Goal: Task Accomplishment & Management: Manage account settings

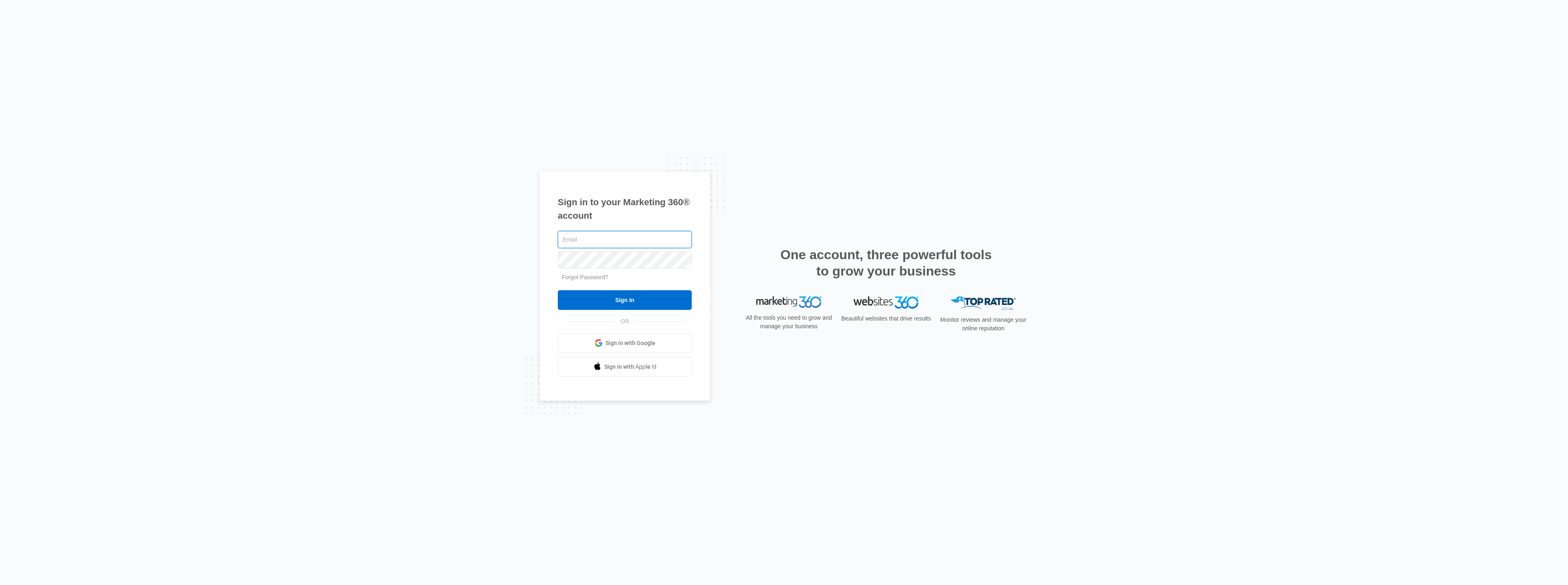
click at [589, 247] on input "text" at bounding box center [624, 239] width 134 height 17
type input "[PERSON_NAME][EMAIL_ADDRESS][DOMAIN_NAME]"
click at [658, 301] on input "Sign In" at bounding box center [624, 300] width 134 height 20
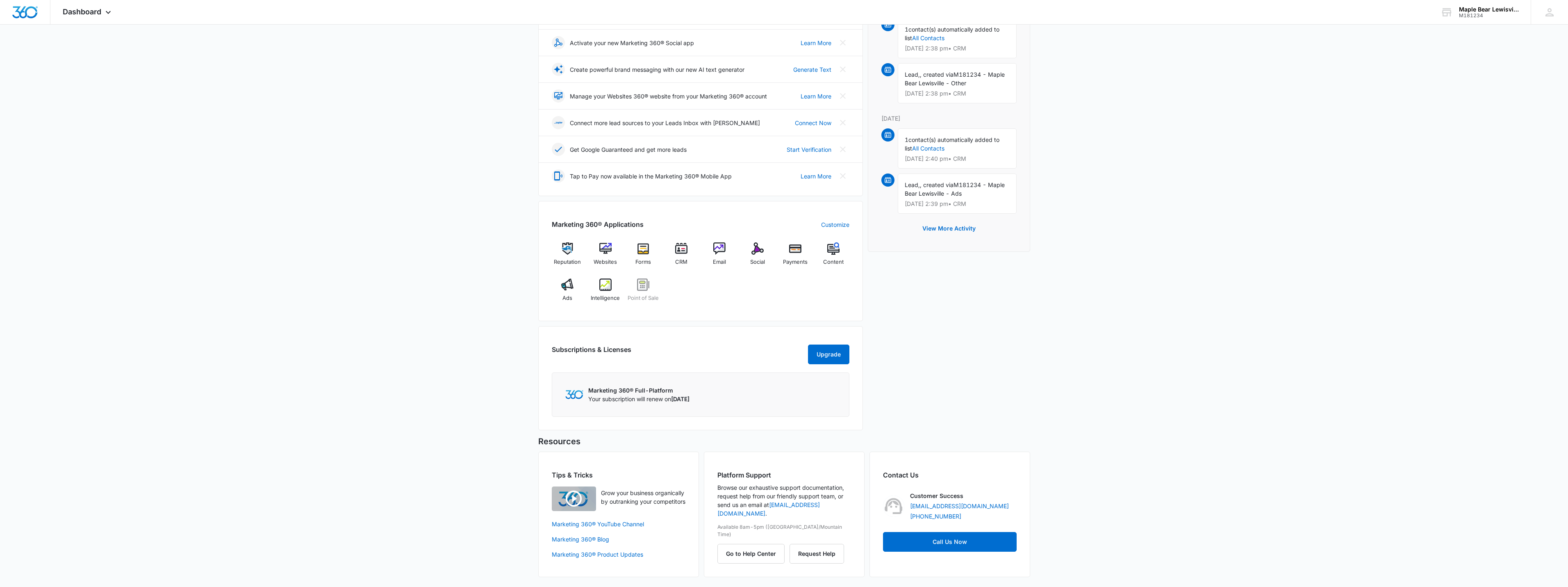
scroll to position [150, 0]
click at [599, 257] on span "Websites" at bounding box center [605, 261] width 23 height 8
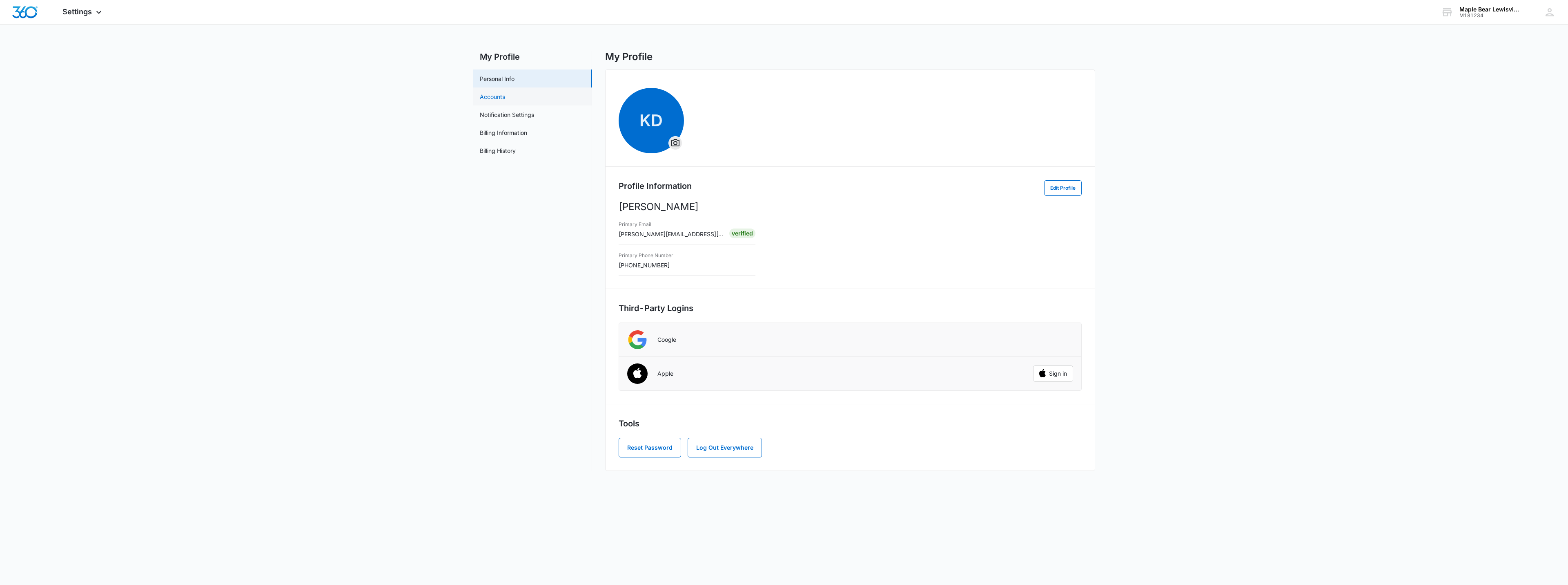
click at [503, 100] on link "Accounts" at bounding box center [492, 97] width 25 height 9
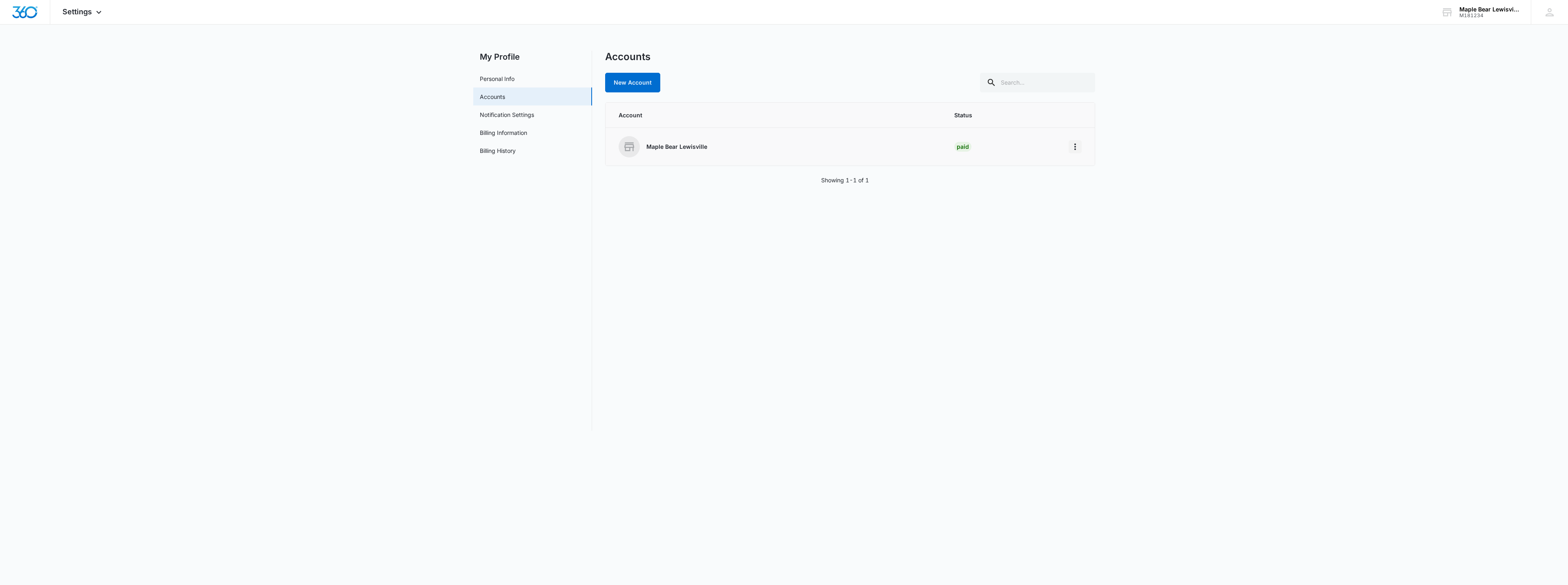
click at [1070, 146] on icon "Home" at bounding box center [1075, 146] width 10 height 10
click at [1202, 114] on main "My Profile Personal Info Accounts Notification Settings Billing Information Bil…" at bounding box center [784, 245] width 1568 height 389
click at [623, 83] on link "New Account" at bounding box center [632, 83] width 55 height 20
select select "US"
click at [858, 151] on select "Select Accounting / CPA Assisted Living Attorney / Law Firm Auto Repair Carpet …" at bounding box center [850, 151] width 463 height 20
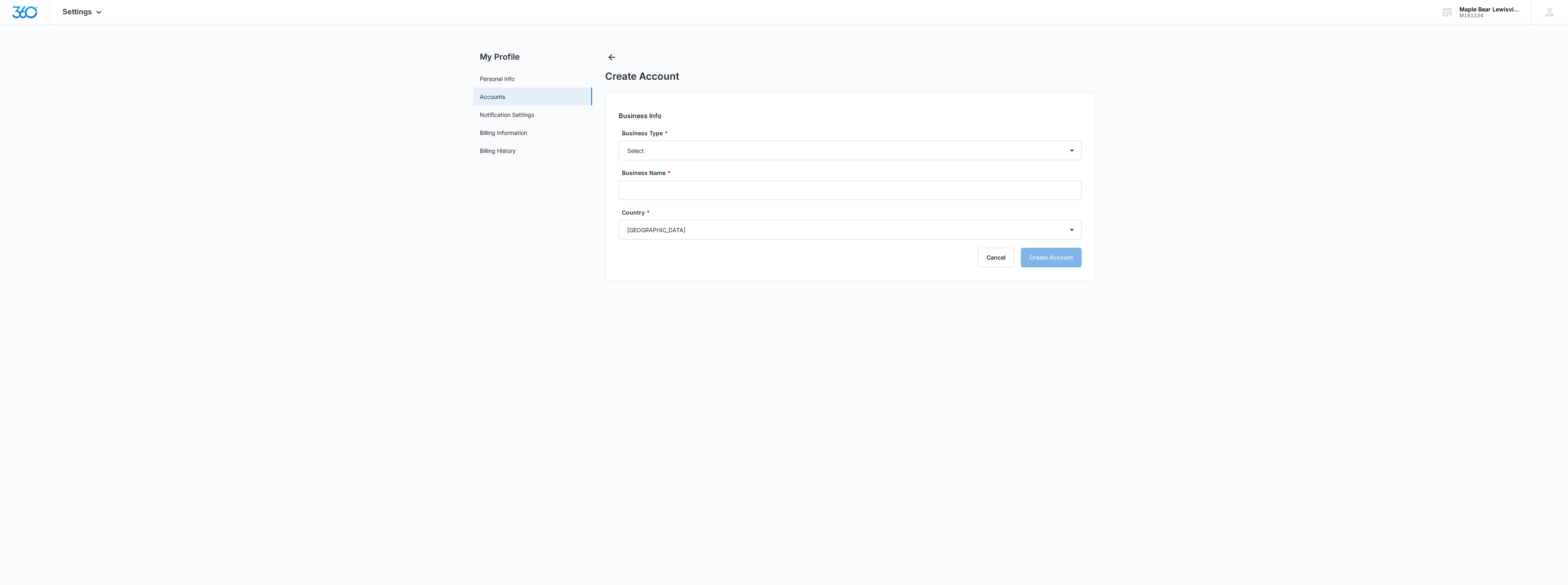
click at [935, 60] on div "Create Account" at bounding box center [850, 66] width 490 height 32
click at [615, 55] on icon "Back" at bounding box center [612, 57] width 10 height 10
click at [29, 18] on div at bounding box center [25, 12] width 50 height 24
click at [68, 14] on span "Settings" at bounding box center [77, 12] width 30 height 9
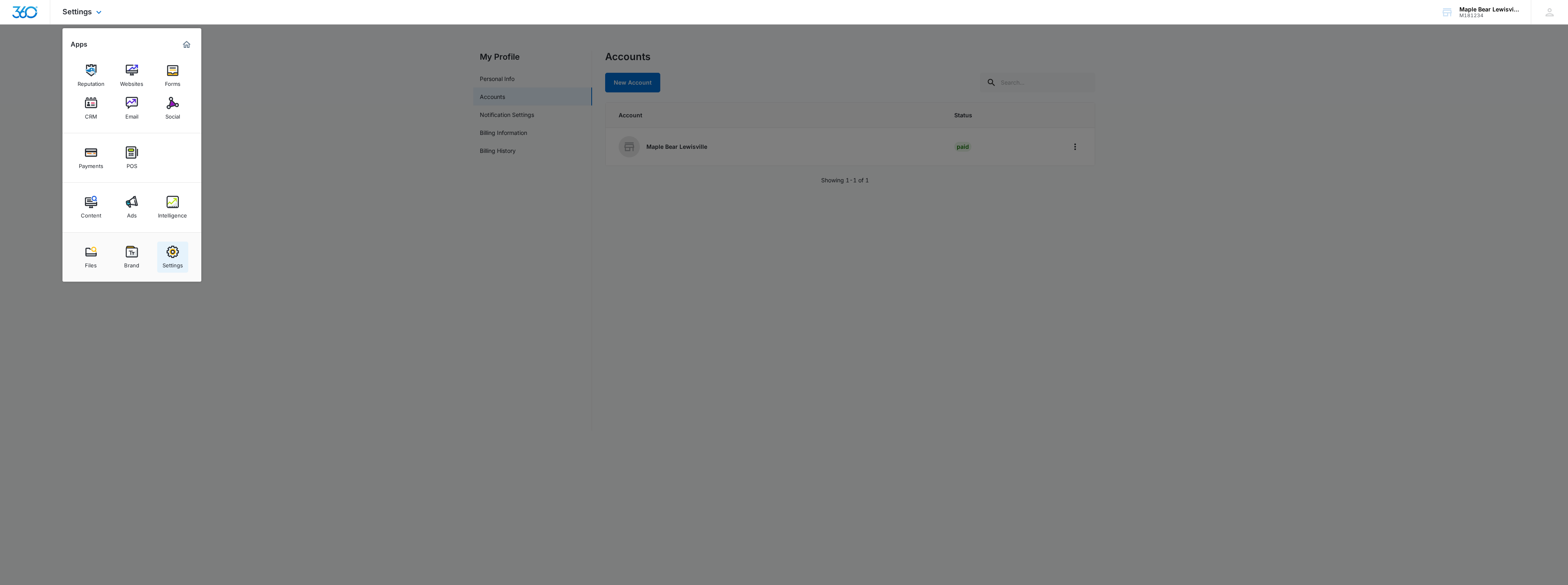
click at [170, 259] on div "Settings" at bounding box center [172, 263] width 21 height 11
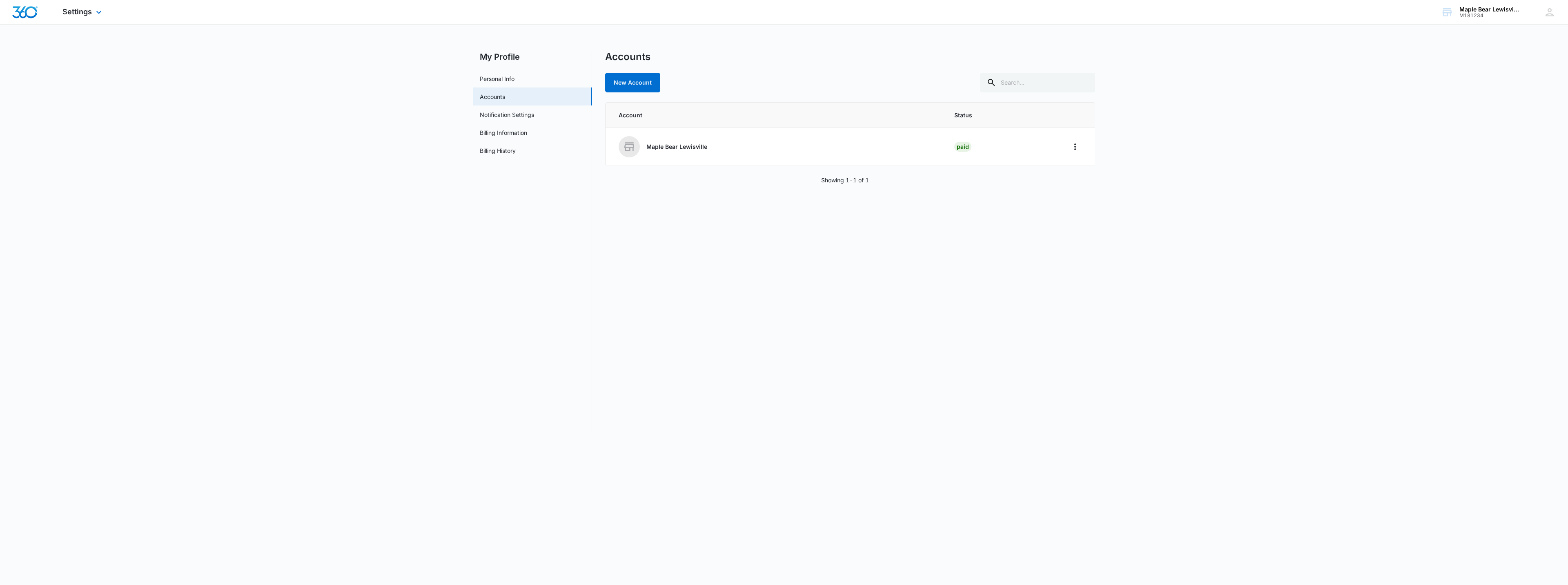
select select "27"
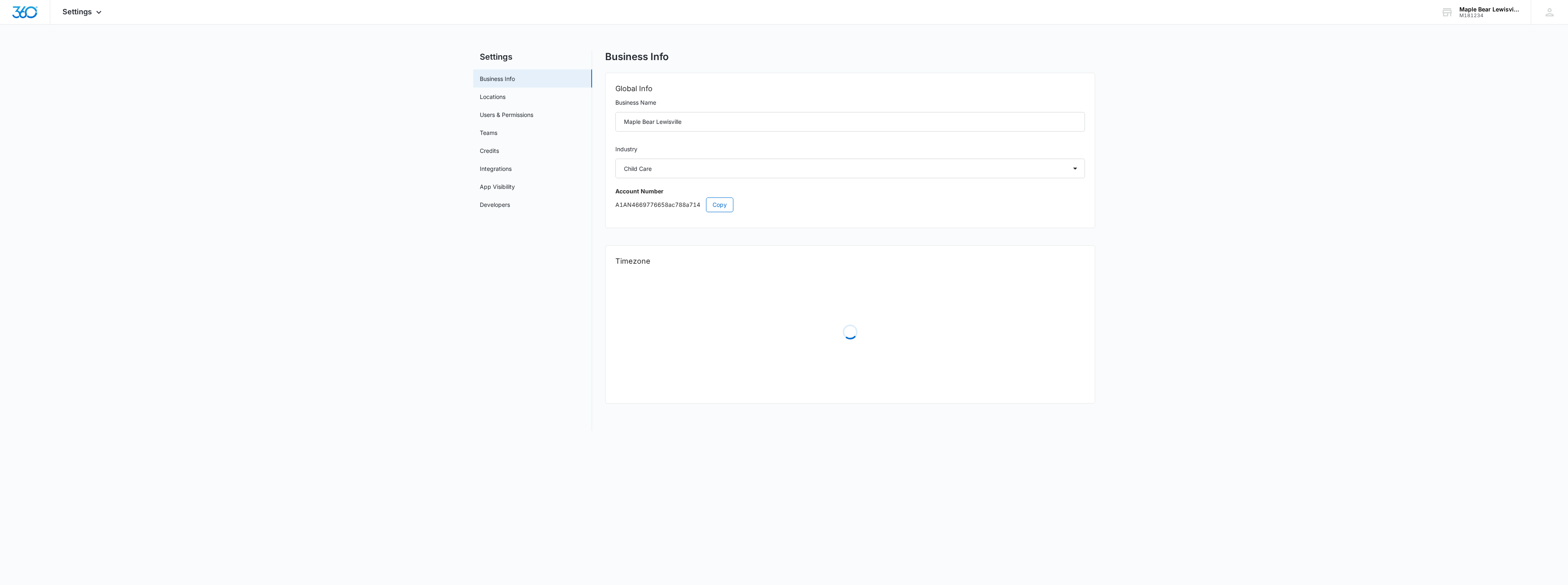
select select "US"
select select "America/Denver"
click at [523, 110] on link "Users & Permissions" at bounding box center [507, 115] width 54 height 9
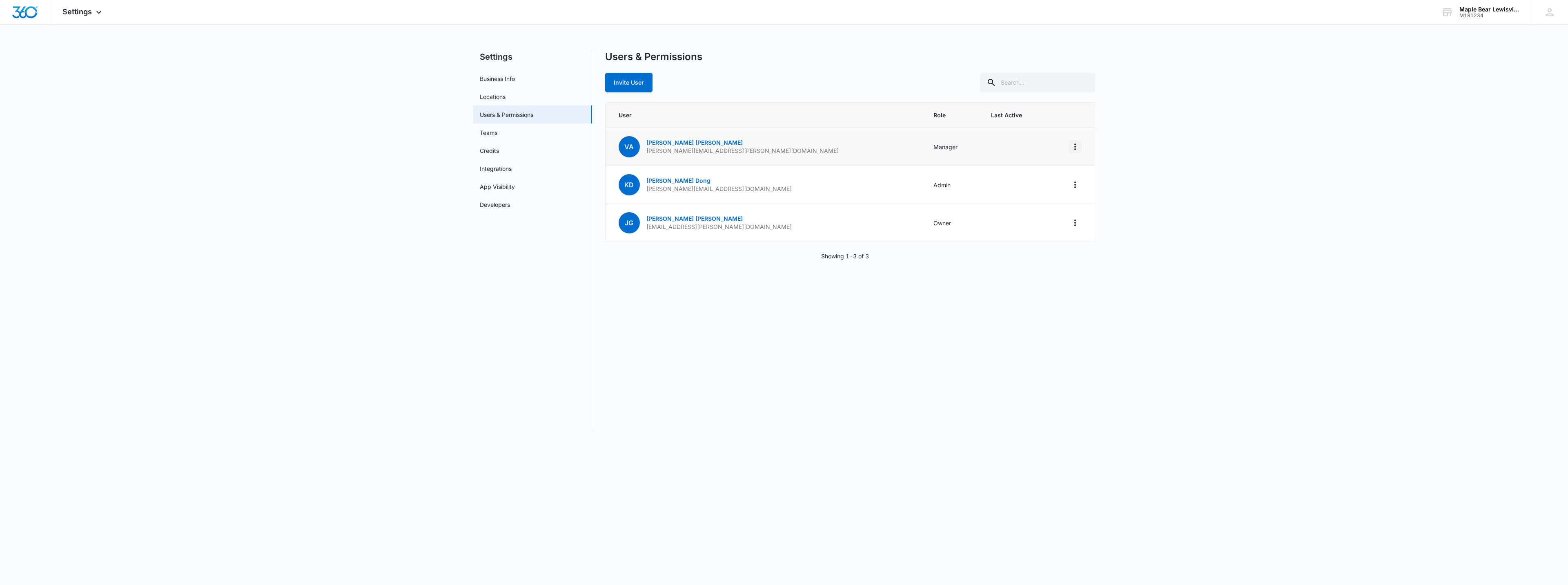
click at [1078, 145] on icon "Actions" at bounding box center [1075, 146] width 10 height 10
click at [1328, 200] on main "Settings Business Info Locations Users & Permissions Teams Credits Integrations…" at bounding box center [784, 245] width 1568 height 389
click at [627, 87] on button "Invite User" at bounding box center [629, 83] width 48 height 20
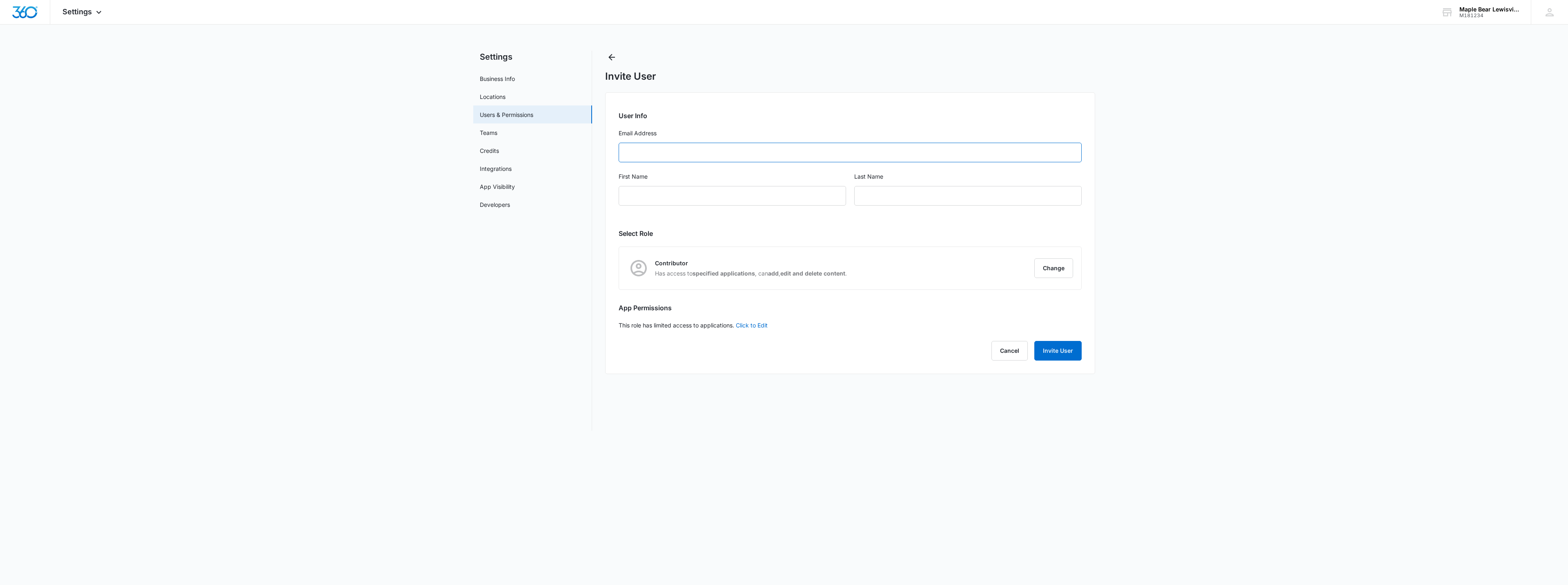
click at [754, 147] on input "Email Address" at bounding box center [850, 153] width 463 height 20
type input "fasthippomedia@gmail.com"
type input "FastHippo"
click at [1063, 270] on button "Change" at bounding box center [1053, 268] width 39 height 20
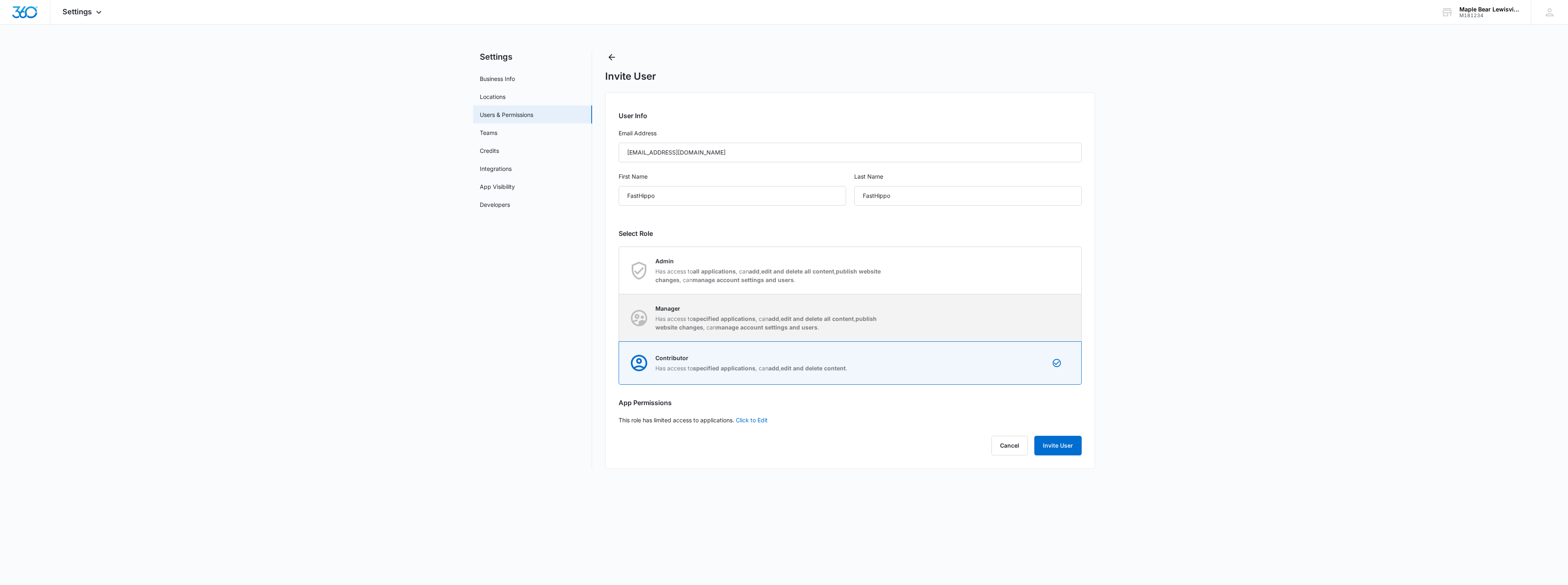
click at [954, 319] on div "Manager Has access to specified applications , can add , edit and delete all co…" at bounding box center [850, 318] width 462 height 47
click at [620, 318] on input "Manager Has access to specified applications , can add , edit and delete all co…" at bounding box center [619, 318] width 0 height 0
radio input "true"
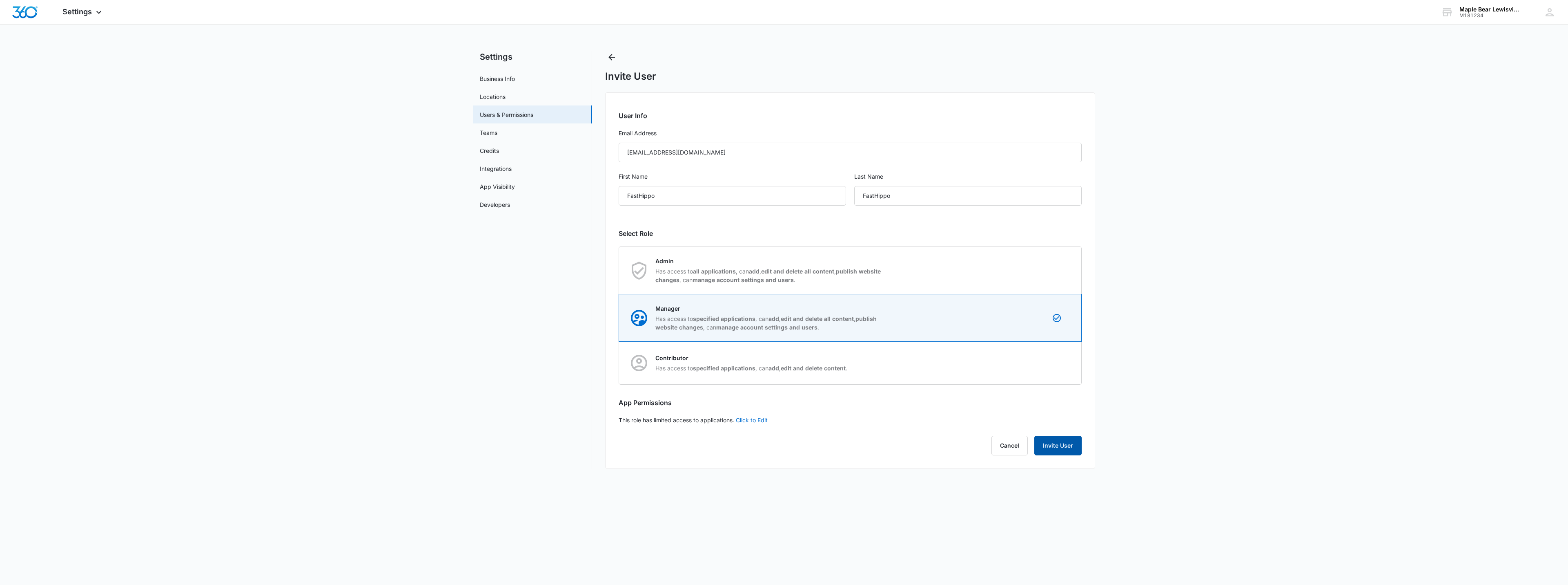
click at [1067, 453] on button "Invite User" at bounding box center [1058, 445] width 48 height 20
